Goal: Task Accomplishment & Management: Manage account settings

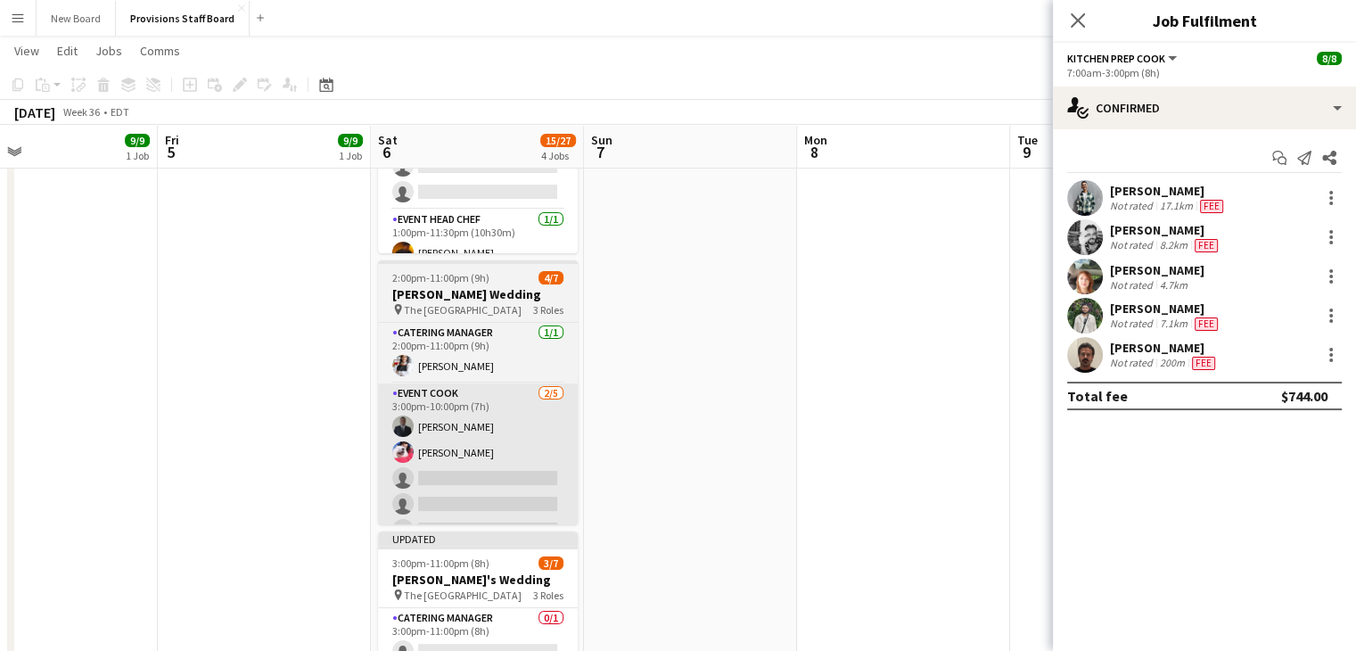
scroll to position [224, 0]
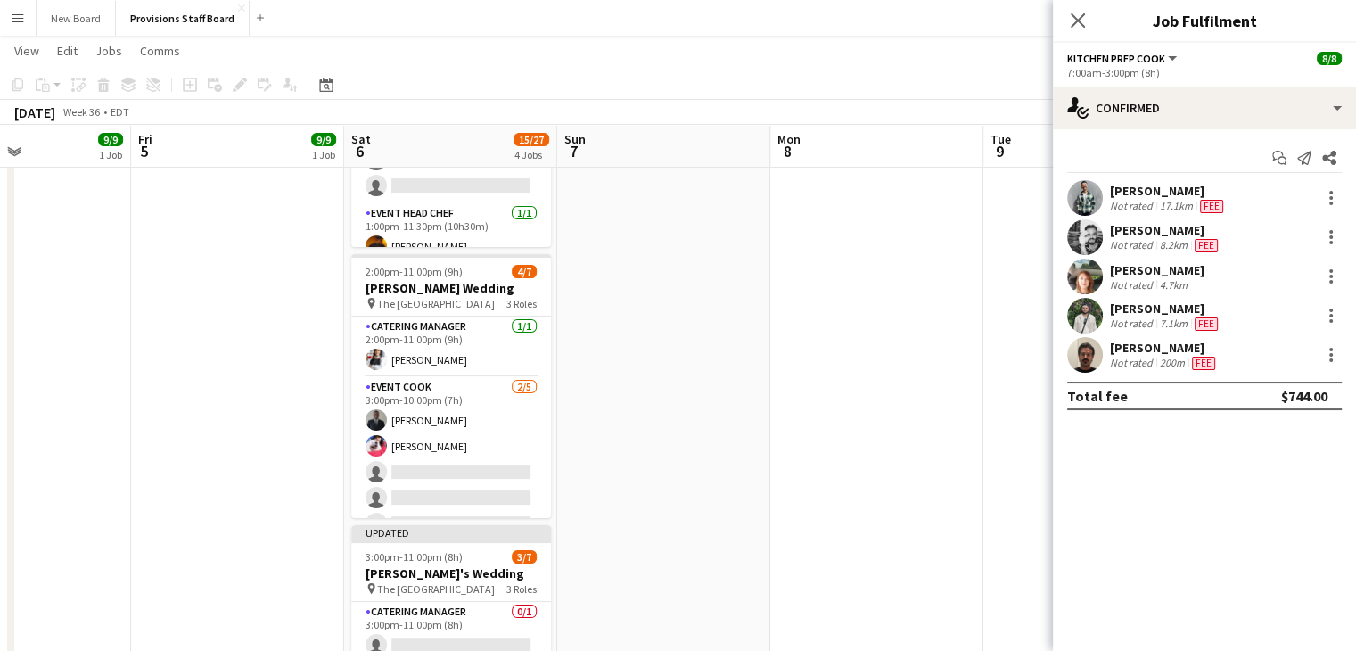
drag, startPoint x: 514, startPoint y: 309, endPoint x: 487, endPoint y: 435, distance: 128.7
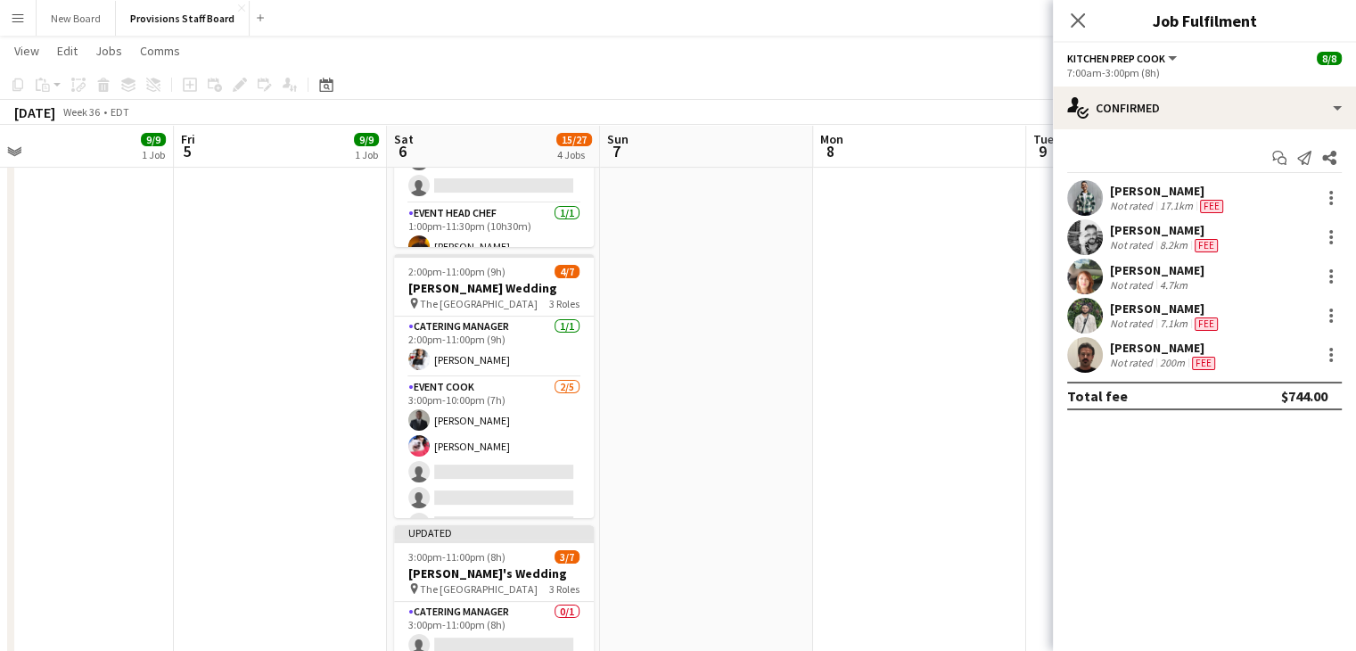
scroll to position [0, 677]
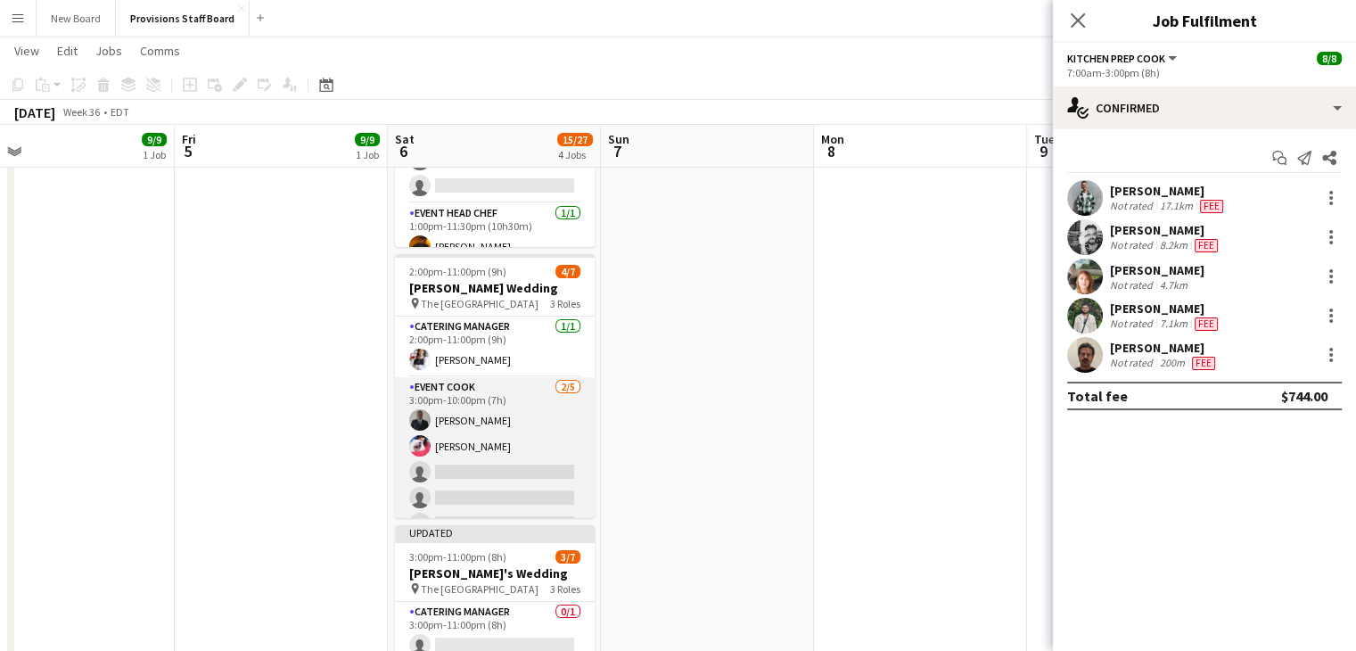
click at [473, 459] on app-card-role "Event Cook [DATE] 3:00pm-10:00pm (7h) [PERSON_NAME] [PERSON_NAME] single-neutra…" at bounding box center [495, 459] width 200 height 164
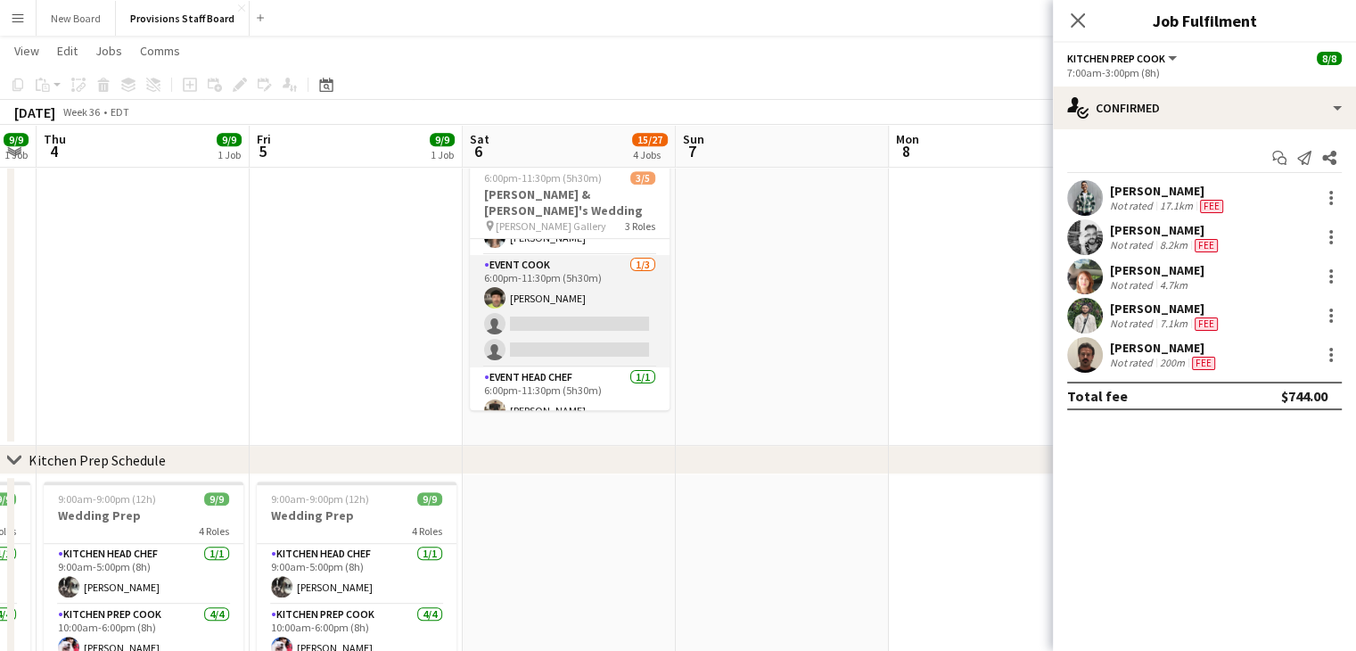
scroll to position [45, 0]
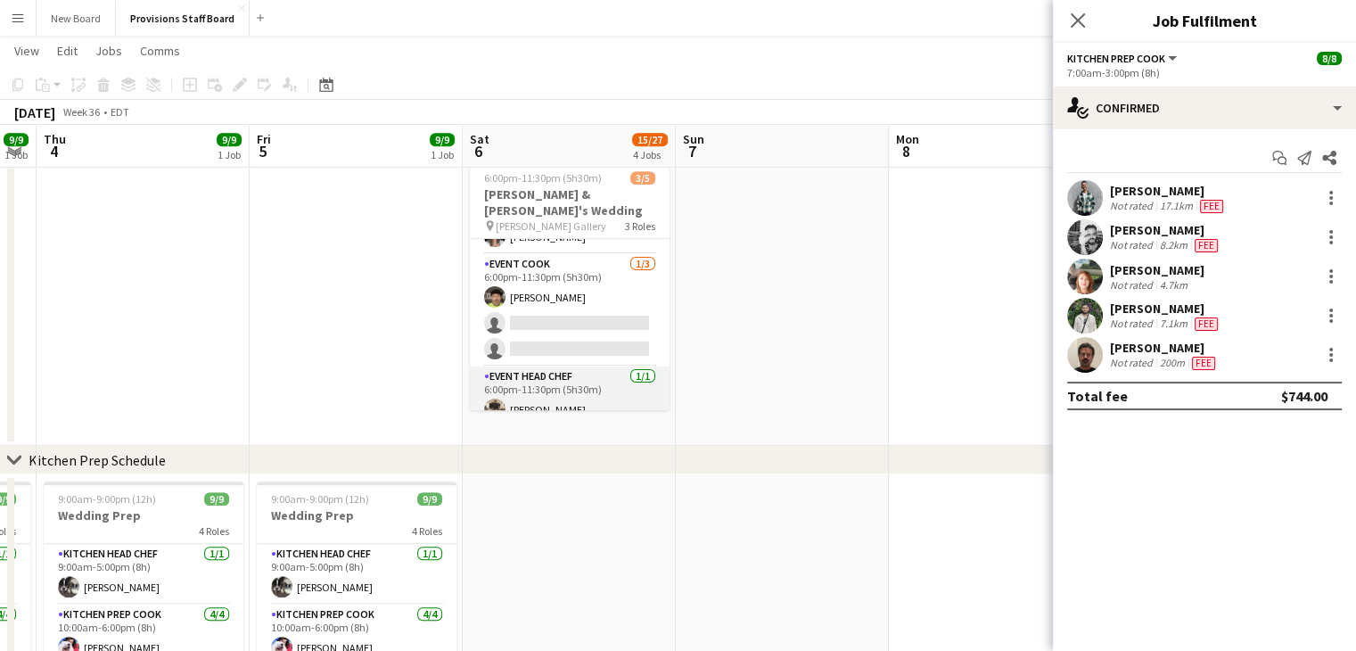
click at [534, 388] on app-card-role "Event Head Chef [DATE] 6:00pm-11:30pm (5h30m) [PERSON_NAME]" at bounding box center [570, 396] width 200 height 61
click at [534, 388] on app-card-role "Event Head Chef [DATE] 6:00pm-11:30pm (5h30m) [PERSON_NAME]" at bounding box center [570, 398] width 200 height 64
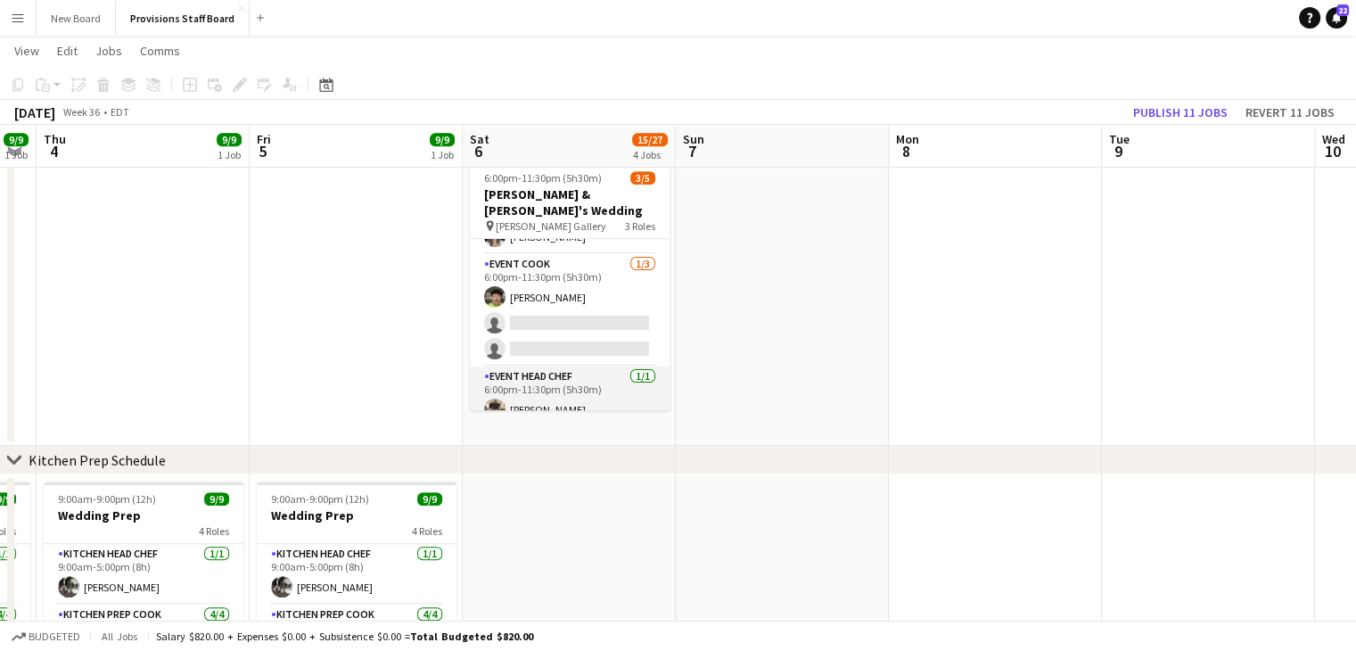
click at [534, 388] on app-card-role "Event Head Chef [DATE] 6:00pm-11:30pm (5h30m) [PERSON_NAME]" at bounding box center [570, 396] width 200 height 61
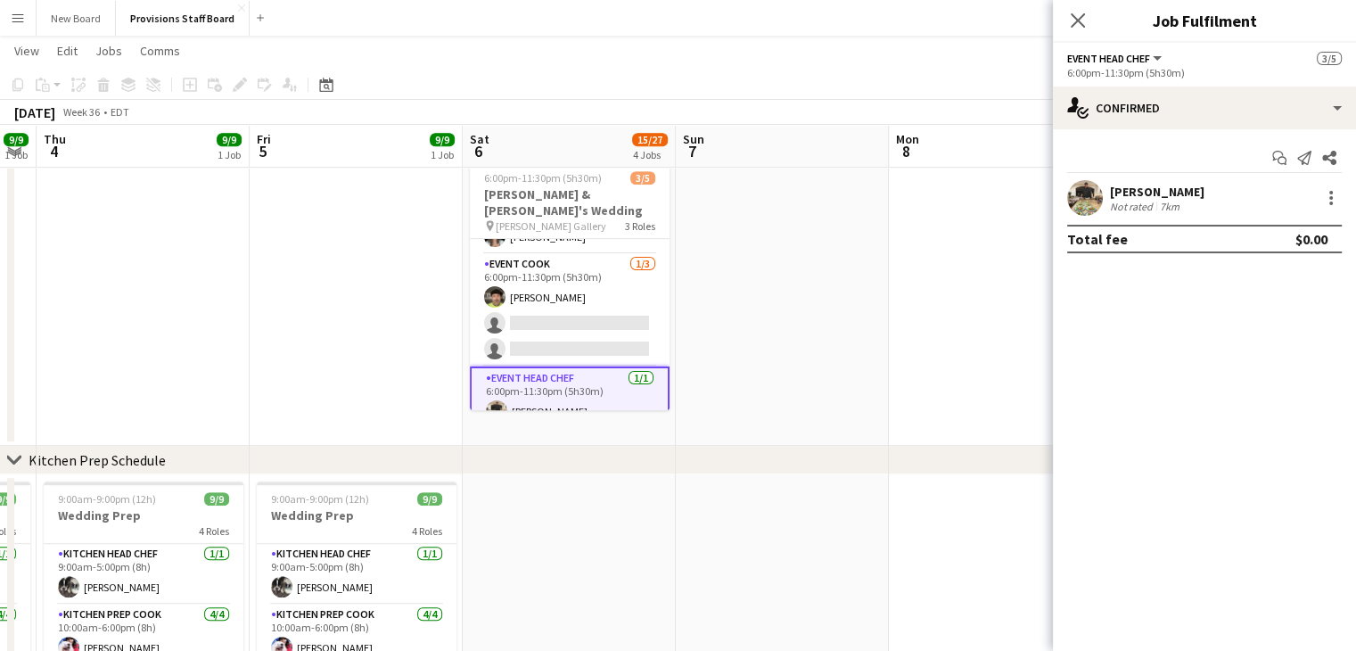
click at [1144, 189] on div "[PERSON_NAME]" at bounding box center [1157, 192] width 94 height 16
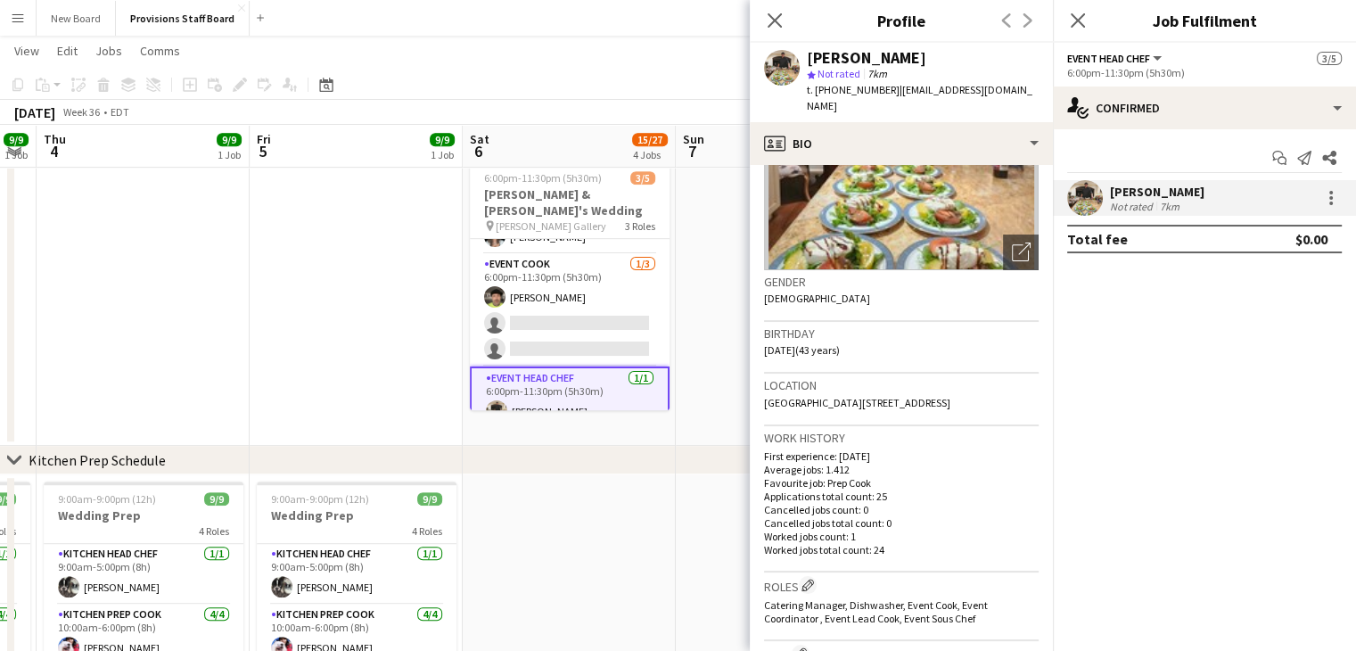
scroll to position [0, 0]
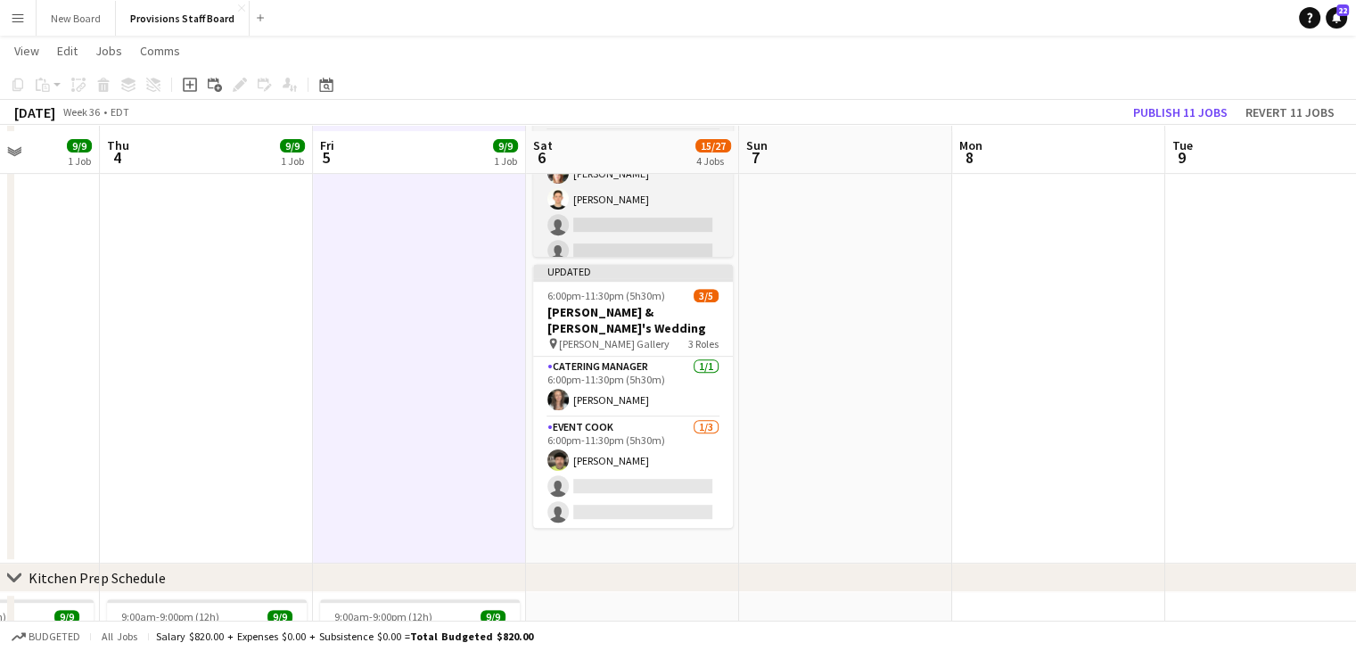
scroll to position [762, 0]
